Goal: Task Accomplishment & Management: Manage account settings

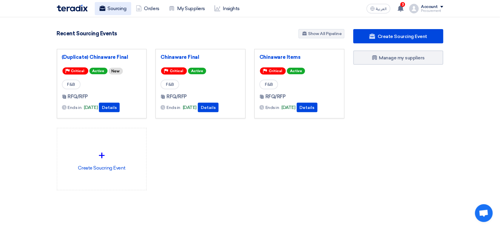
click at [119, 12] on link "Sourcing" at bounding box center [113, 8] width 36 height 13
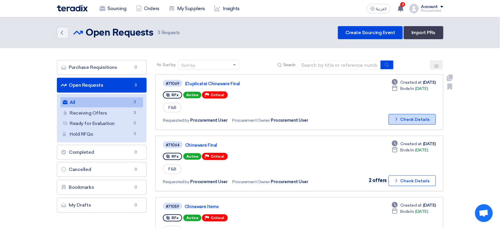
click at [409, 119] on button "Check details Check Details" at bounding box center [412, 119] width 47 height 11
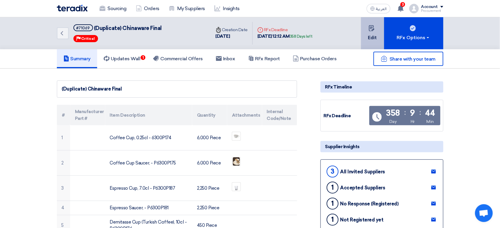
click at [372, 29] on icon at bounding box center [372, 28] width 6 height 6
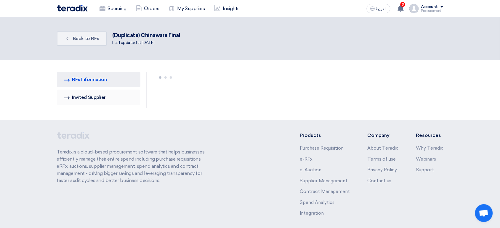
click at [109, 97] on link "Invited Suppliers Invited Supplier" at bounding box center [99, 97] width 84 height 15
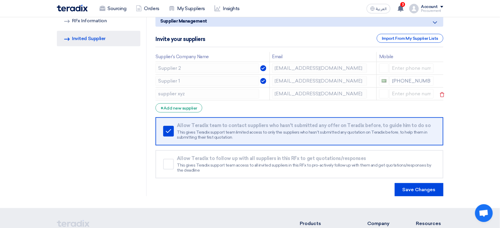
scroll to position [35, 0]
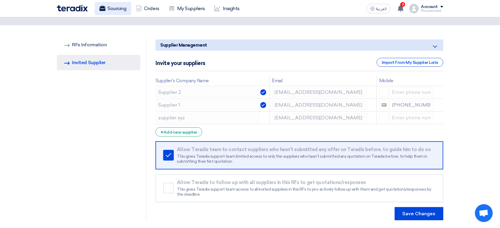
click at [120, 8] on link "Sourcing" at bounding box center [113, 8] width 36 height 13
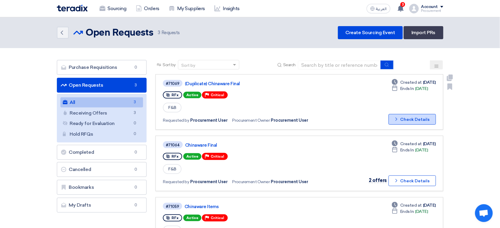
click at [428, 119] on button "Check details Check Details" at bounding box center [412, 119] width 47 height 11
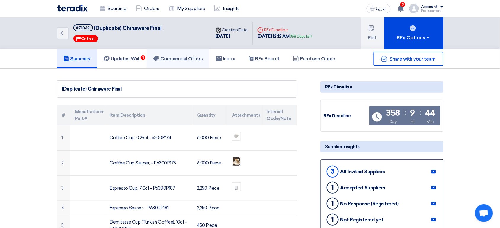
click at [187, 62] on link "Commercial Offers" at bounding box center [178, 58] width 63 height 19
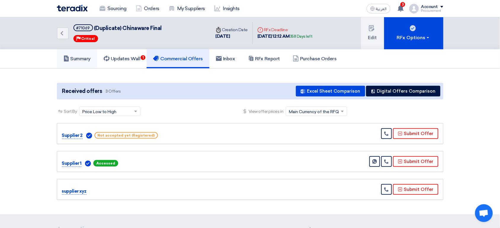
click at [91, 64] on link "Summary" at bounding box center [77, 58] width 41 height 19
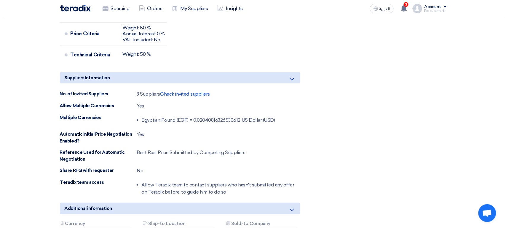
scroll to position [574, 0]
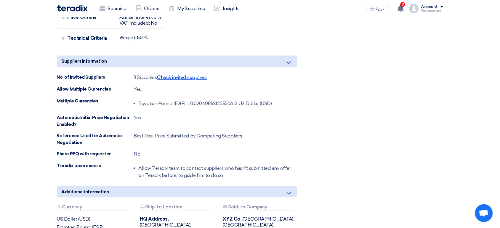
click at [191, 79] on span "Check invited suppliers" at bounding box center [182, 77] width 50 height 6
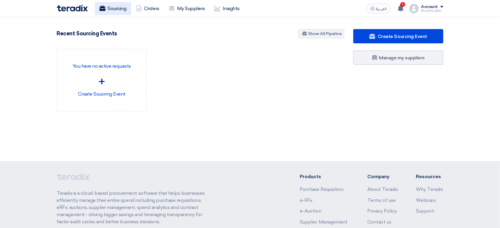
click at [117, 13] on link "Sourcing" at bounding box center [113, 8] width 36 height 13
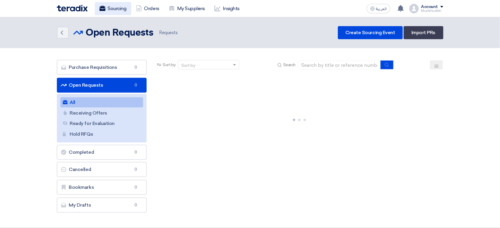
click at [117, 13] on link "Sourcing" at bounding box center [113, 8] width 36 height 13
click at [120, 114] on link "Receiving Offers Receiving Offers" at bounding box center [101, 113] width 83 height 10
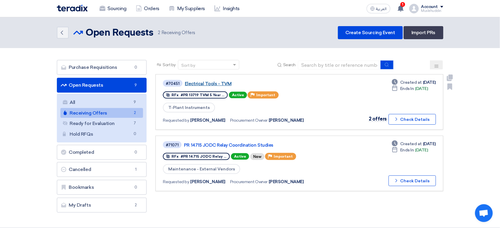
click at [219, 82] on link "Electrical Tools - TVM" at bounding box center [259, 83] width 148 height 5
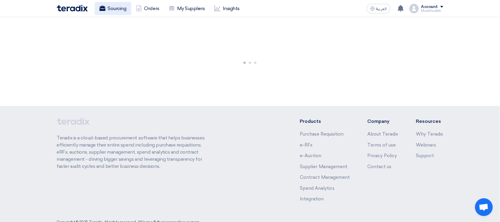
click at [119, 11] on link "Sourcing" at bounding box center [113, 8] width 36 height 13
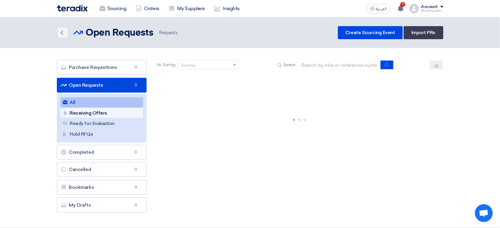
click at [131, 115] on link "Receiving Offers Receiving Offers" at bounding box center [101, 113] width 83 height 10
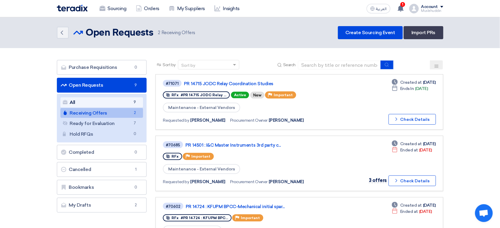
click at [136, 103] on span "9" at bounding box center [134, 102] width 7 height 6
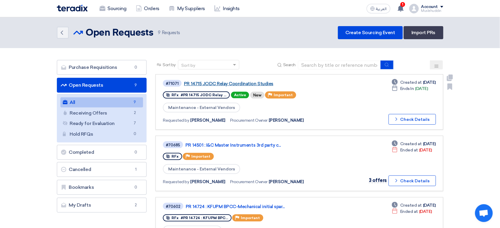
click at [202, 85] on link "PR 14715 JODC Relay Coordination Studies" at bounding box center [258, 83] width 148 height 5
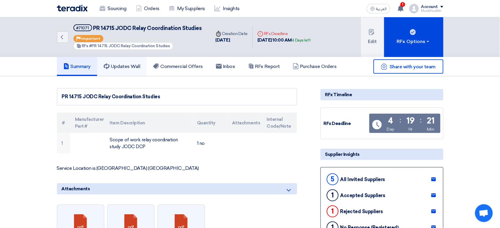
click at [125, 65] on link "Updates Wall" at bounding box center [122, 66] width 50 height 19
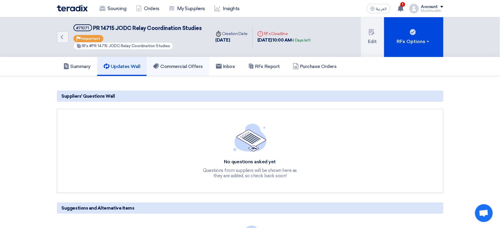
click at [176, 63] on h5 "Commercial Offers" at bounding box center [178, 66] width 50 height 6
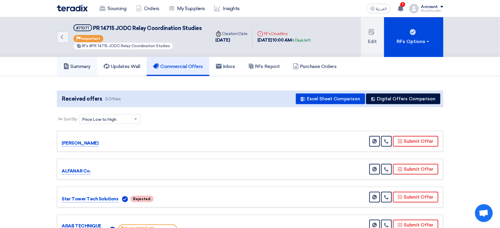
click at [83, 63] on h5 "Summary" at bounding box center [77, 66] width 28 height 6
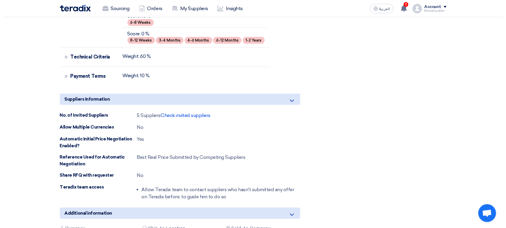
scroll to position [433, 0]
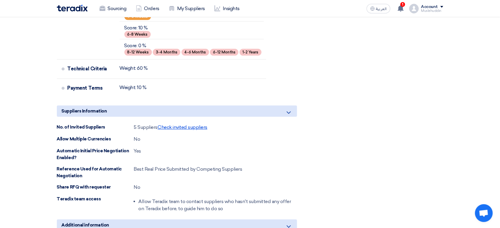
click at [188, 124] on span "Check invited suppliers" at bounding box center [183, 127] width 50 height 6
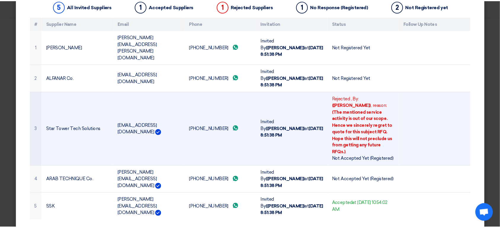
scroll to position [0, 0]
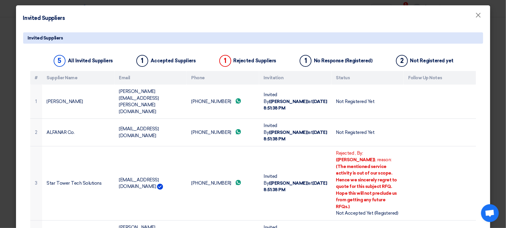
click at [0, 39] on modal-container "Invited Suppliers × Invited Suppliers 5 All Invited Suppliers 1 Accepted Suppli…" at bounding box center [253, 114] width 506 height 228
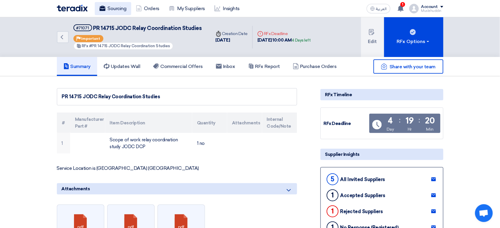
click at [120, 12] on link "Sourcing" at bounding box center [113, 8] width 36 height 13
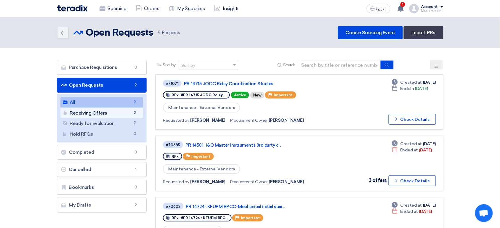
click at [124, 112] on link "Receiving Offers Receiving Offers 2" at bounding box center [101, 113] width 83 height 10
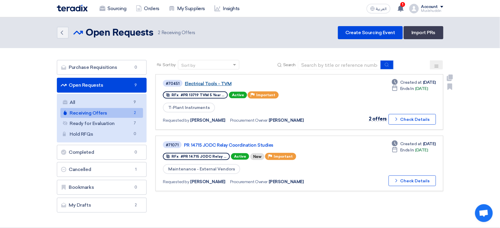
click at [200, 84] on link "Electrical Tools - TVM" at bounding box center [259, 83] width 148 height 5
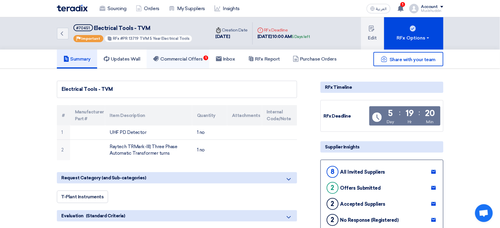
click at [178, 60] on h5 "Commercial Offers 1" at bounding box center [178, 59] width 50 height 6
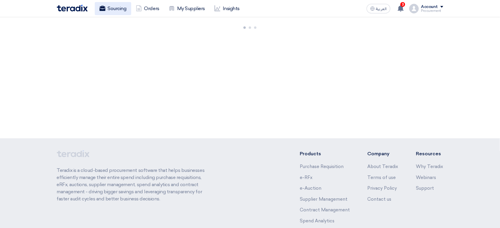
click at [119, 12] on link "Sourcing" at bounding box center [113, 8] width 36 height 13
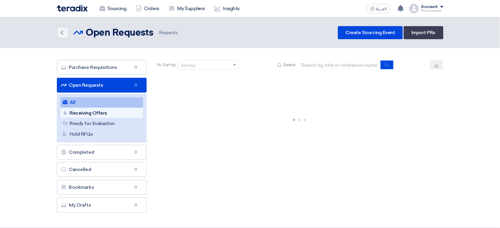
click at [129, 114] on link "Receiving Offers Receiving Offers" at bounding box center [101, 113] width 83 height 10
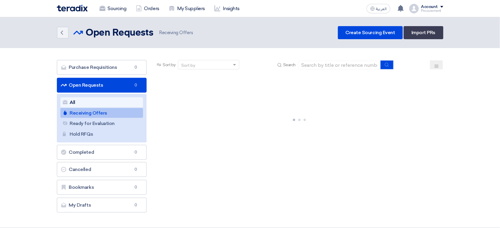
click at [130, 102] on link "All All" at bounding box center [101, 102] width 83 height 10
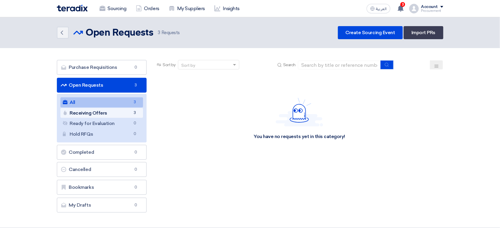
click at [133, 111] on span "3" at bounding box center [134, 113] width 7 height 6
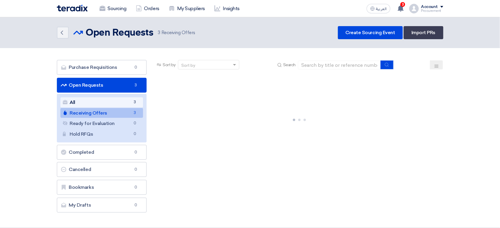
click at [128, 103] on link "All All 3" at bounding box center [101, 102] width 83 height 10
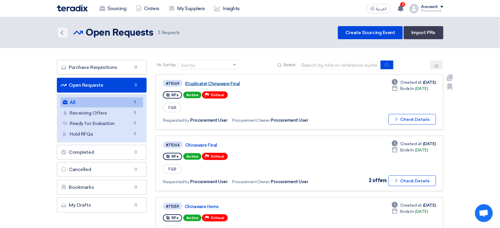
click at [204, 85] on link "(Duplicate) Chinaware Final" at bounding box center [259, 83] width 148 height 5
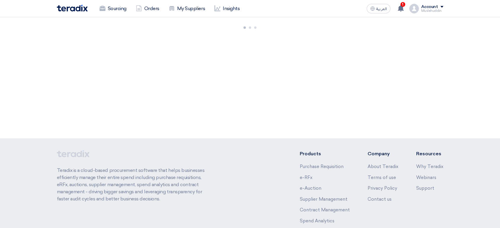
click at [201, 11] on link "My Suppliers" at bounding box center [187, 8] width 46 height 13
click at [196, 8] on link "My Suppliers" at bounding box center [187, 8] width 46 height 13
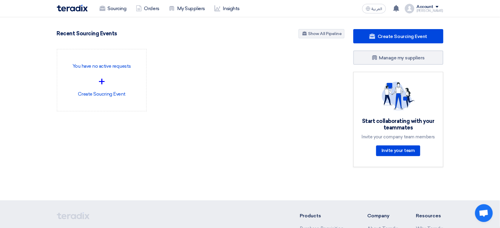
click at [434, 9] on div "[PERSON_NAME]" at bounding box center [430, 10] width 27 height 3
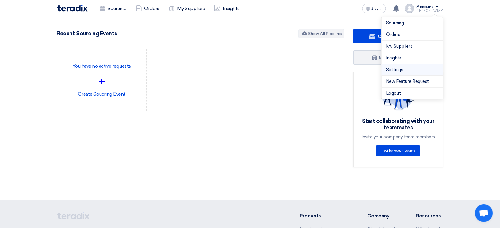
click at [412, 68] on link "Settings" at bounding box center [413, 69] width 52 height 7
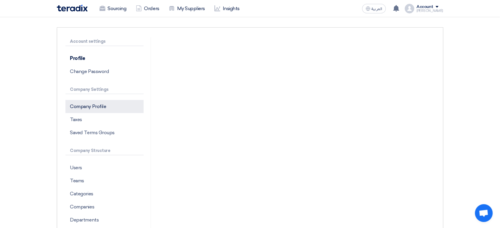
scroll to position [46, 0]
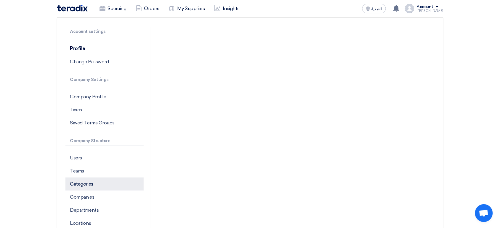
click at [95, 182] on p "Categories" at bounding box center [105, 183] width 78 height 13
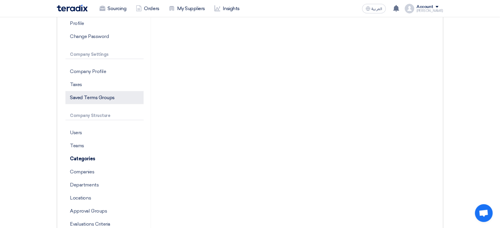
scroll to position [71, 0]
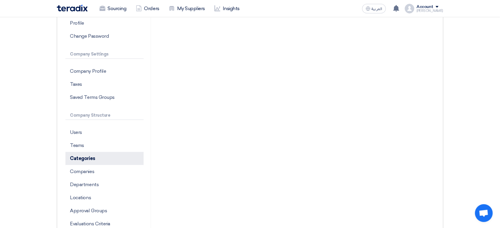
click at [105, 154] on p "Categories" at bounding box center [105, 158] width 78 height 13
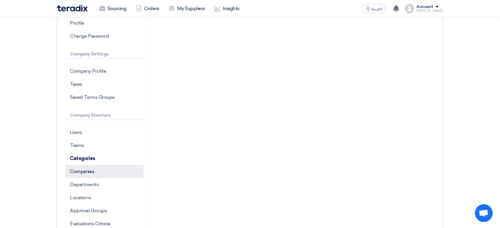
click at [104, 170] on p "Companies" at bounding box center [105, 171] width 78 height 13
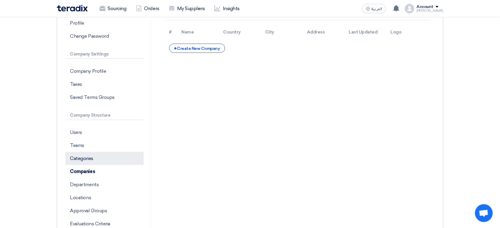
click at [95, 163] on p "Categories" at bounding box center [105, 158] width 78 height 13
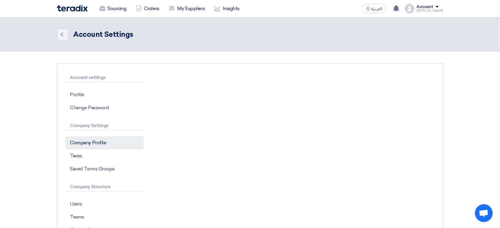
click at [88, 139] on p "Company Profile" at bounding box center [105, 142] width 78 height 13
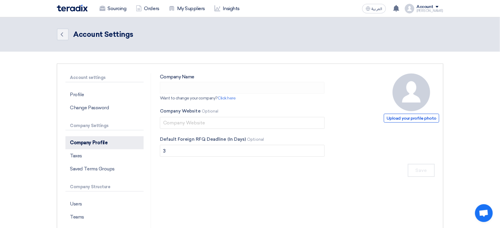
click at [90, 147] on p "Company Profile" at bounding box center [105, 142] width 78 height 13
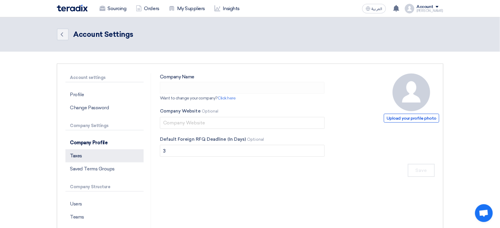
click at [89, 156] on p "Taxes" at bounding box center [105, 155] width 78 height 13
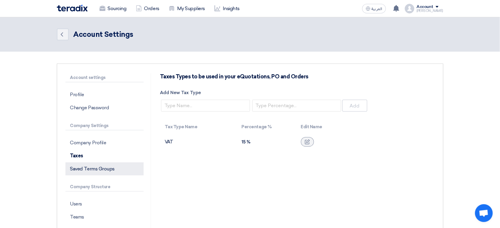
click at [94, 175] on p "Saved Terms Groups" at bounding box center [105, 168] width 78 height 13
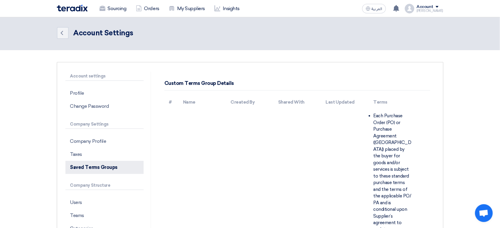
scroll to position [134, 0]
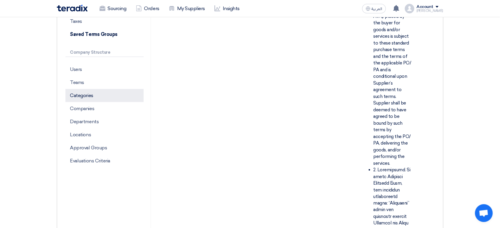
click at [96, 95] on p "Categories" at bounding box center [105, 95] width 78 height 13
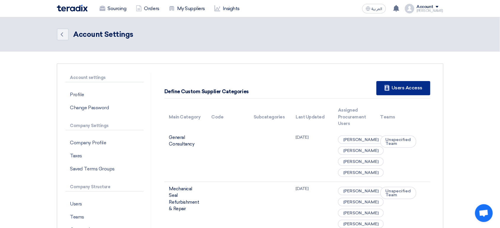
click at [409, 85] on div "New Supplier Users Access" at bounding box center [404, 88] width 54 height 14
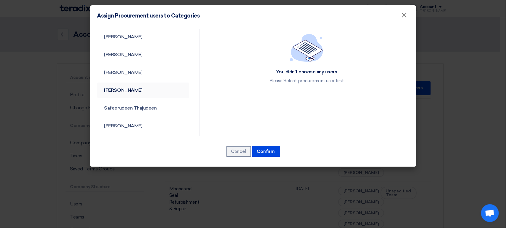
click at [153, 95] on link "Muslehuddin Siddiqui" at bounding box center [143, 89] width 92 height 15
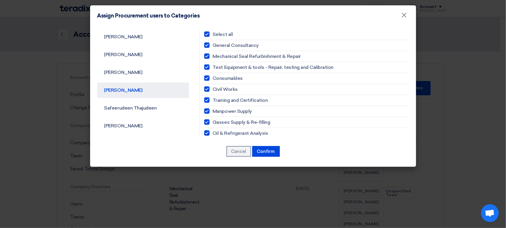
click at [219, 35] on span "Select all" at bounding box center [223, 34] width 20 height 7
click at [216, 35] on input "Select all" at bounding box center [215, 34] width 4 height 4
checkbox input "false"
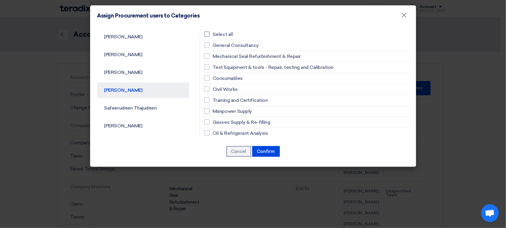
checkbox input "false"
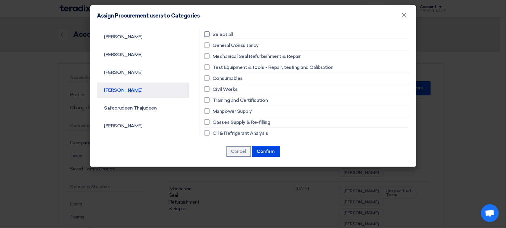
checkbox input "false"
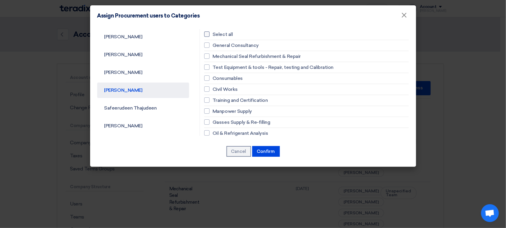
checkbox input "false"
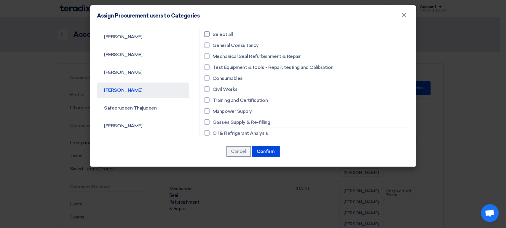
checkbox input "false"
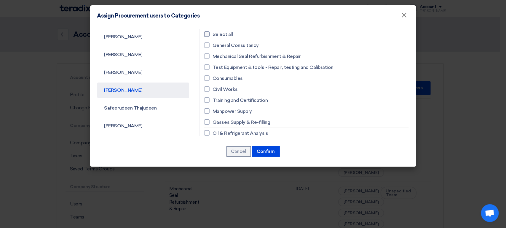
checkbox input "false"
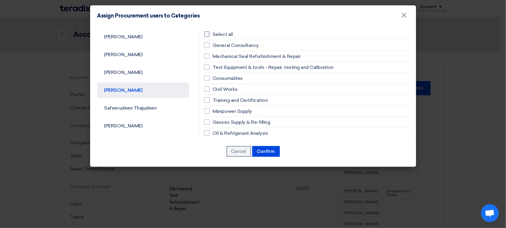
checkbox input "false"
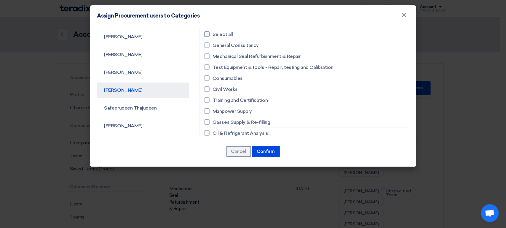
checkbox input "false"
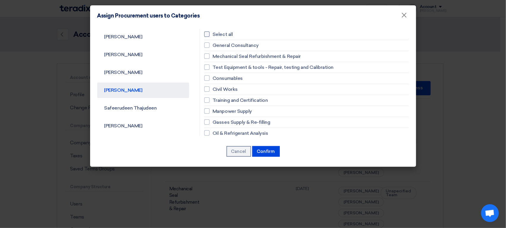
checkbox input "false"
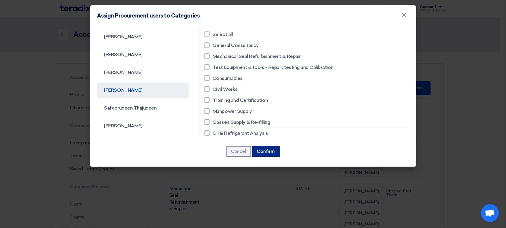
click at [268, 153] on button "Confirm" at bounding box center [266, 151] width 28 height 11
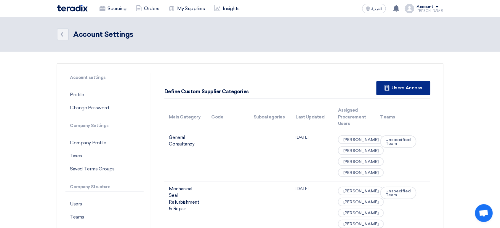
click at [404, 86] on div "New Supplier Users Access" at bounding box center [404, 88] width 54 height 14
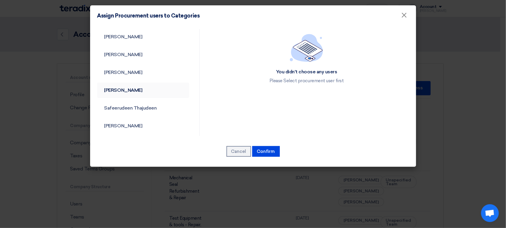
click at [140, 85] on link "Muslehuddin Siddiqui" at bounding box center [143, 89] width 92 height 15
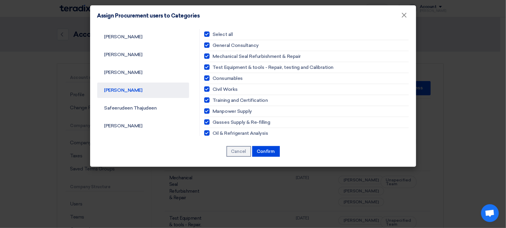
click at [208, 36] on label "Select all" at bounding box center [306, 34] width 205 height 7
click at [213, 36] on input "Select all" at bounding box center [215, 34] width 4 height 4
checkbox input "false"
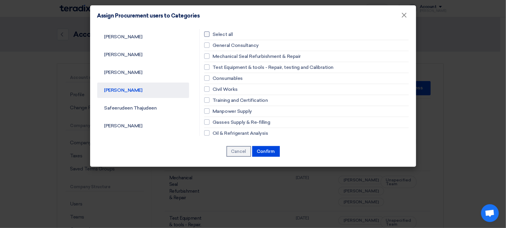
checkbox input "false"
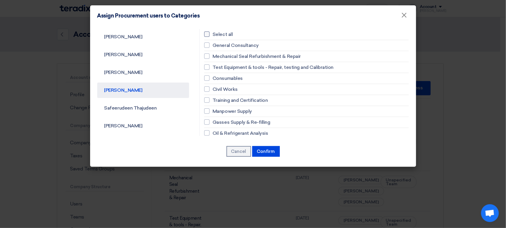
checkbox input "false"
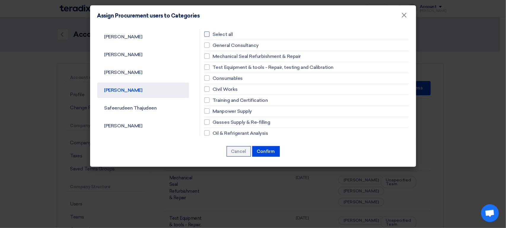
checkbox input "false"
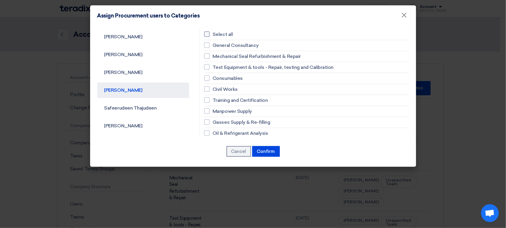
checkbox input "false"
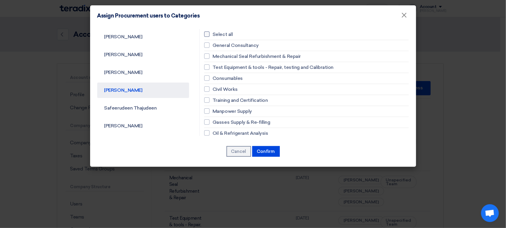
checkbox input "false"
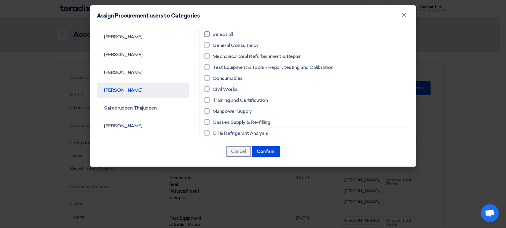
checkbox input "false"
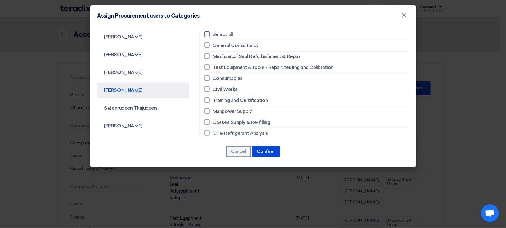
checkbox input "false"
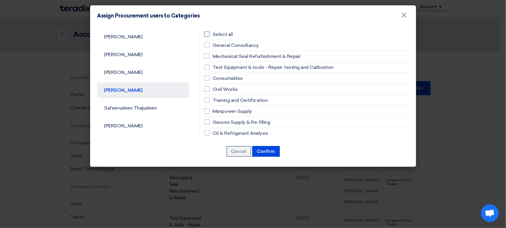
checkbox input "false"
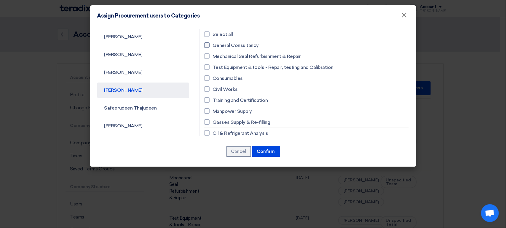
click at [205, 45] on div at bounding box center [206, 44] width 5 height 5
click at [213, 45] on input "General Consultancy" at bounding box center [215, 45] width 4 height 4
click at [206, 48] on label "General Consultancy" at bounding box center [306, 45] width 205 height 7
click at [213, 47] on input "General Consultancy" at bounding box center [215, 45] width 4 height 4
checkbox input "false"
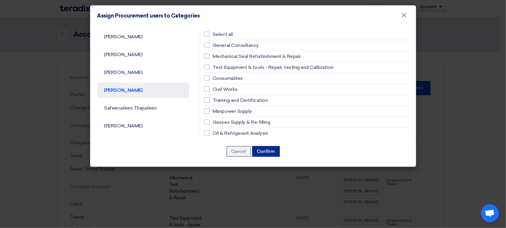
click at [272, 155] on button "Confirm" at bounding box center [266, 151] width 28 height 11
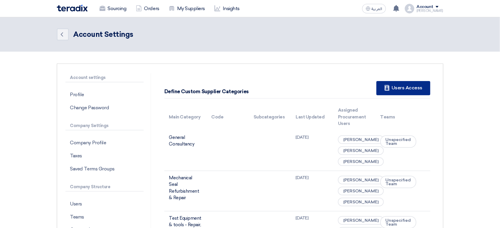
click at [407, 89] on div "New Supplier Users Access" at bounding box center [404, 88] width 54 height 14
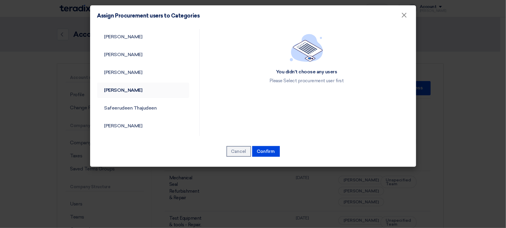
click at [146, 95] on link "[PERSON_NAME]" at bounding box center [143, 89] width 92 height 15
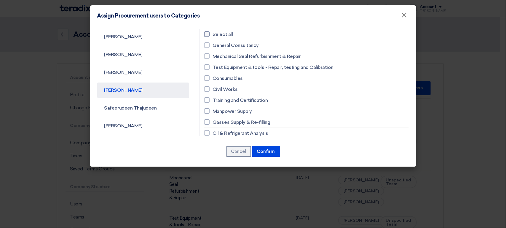
click at [207, 34] on div at bounding box center [206, 33] width 5 height 5
click at [213, 34] on input "Select all" at bounding box center [215, 34] width 4 height 4
checkbox input "true"
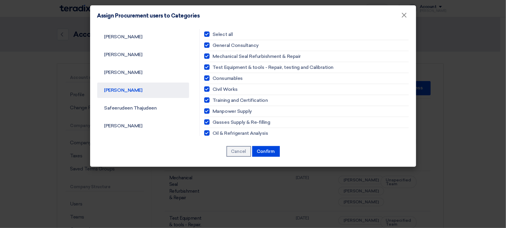
checkbox input "true"
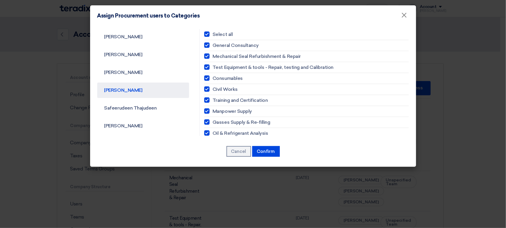
checkbox input "true"
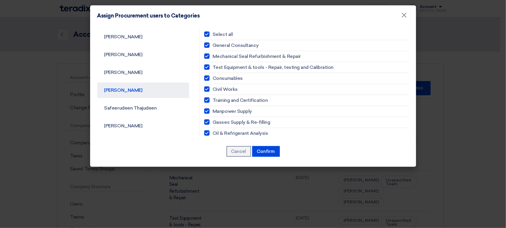
checkbox input "true"
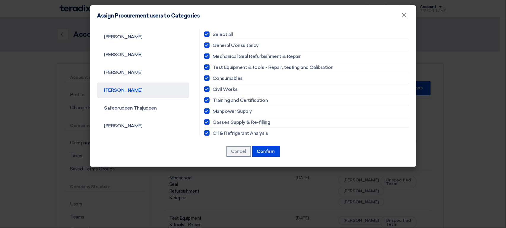
checkbox input "true"
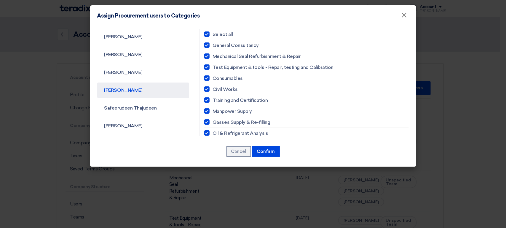
checkbox input "true"
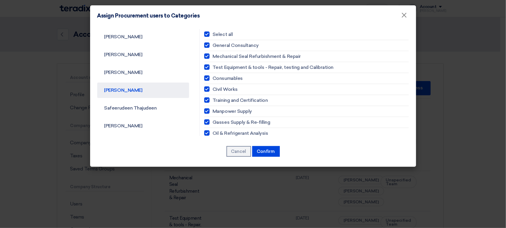
checkbox input "true"
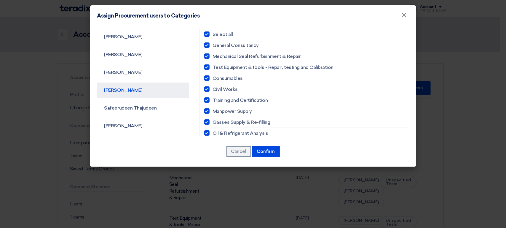
checkbox input "true"
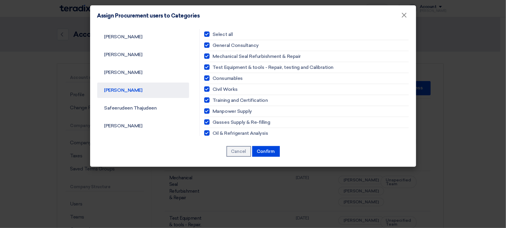
checkbox input "true"
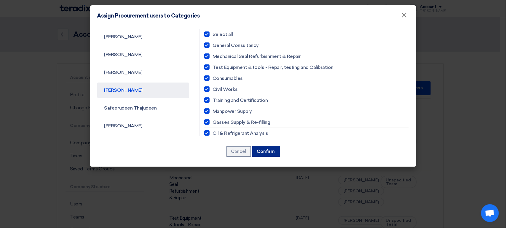
click at [266, 148] on button "Confirm" at bounding box center [266, 151] width 28 height 11
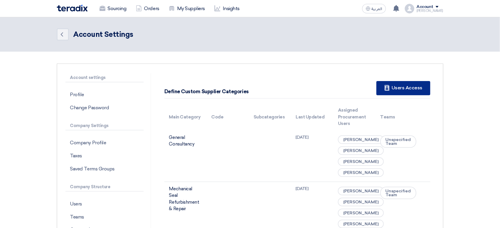
click at [406, 87] on div "New Supplier Users Access" at bounding box center [404, 88] width 54 height 14
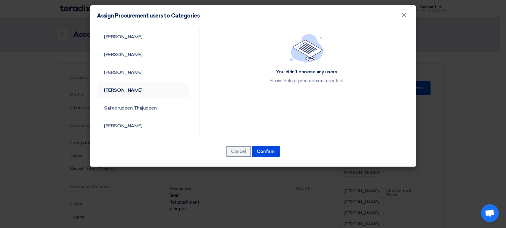
click at [144, 93] on link "[PERSON_NAME]" at bounding box center [143, 89] width 92 height 15
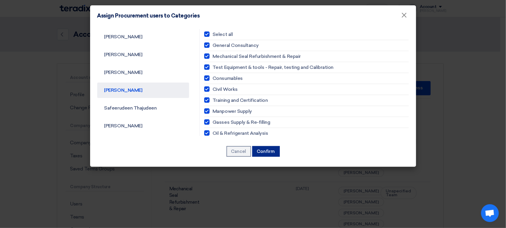
click at [266, 151] on button "Confirm" at bounding box center [266, 151] width 28 height 11
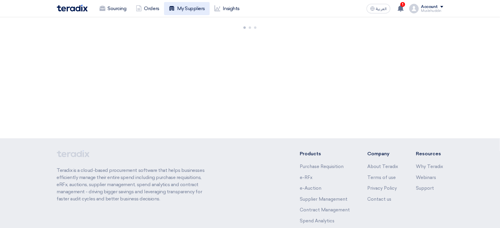
click at [192, 11] on link "My Suppliers" at bounding box center [187, 8] width 46 height 13
